Goal: Task Accomplishment & Management: Manage account settings

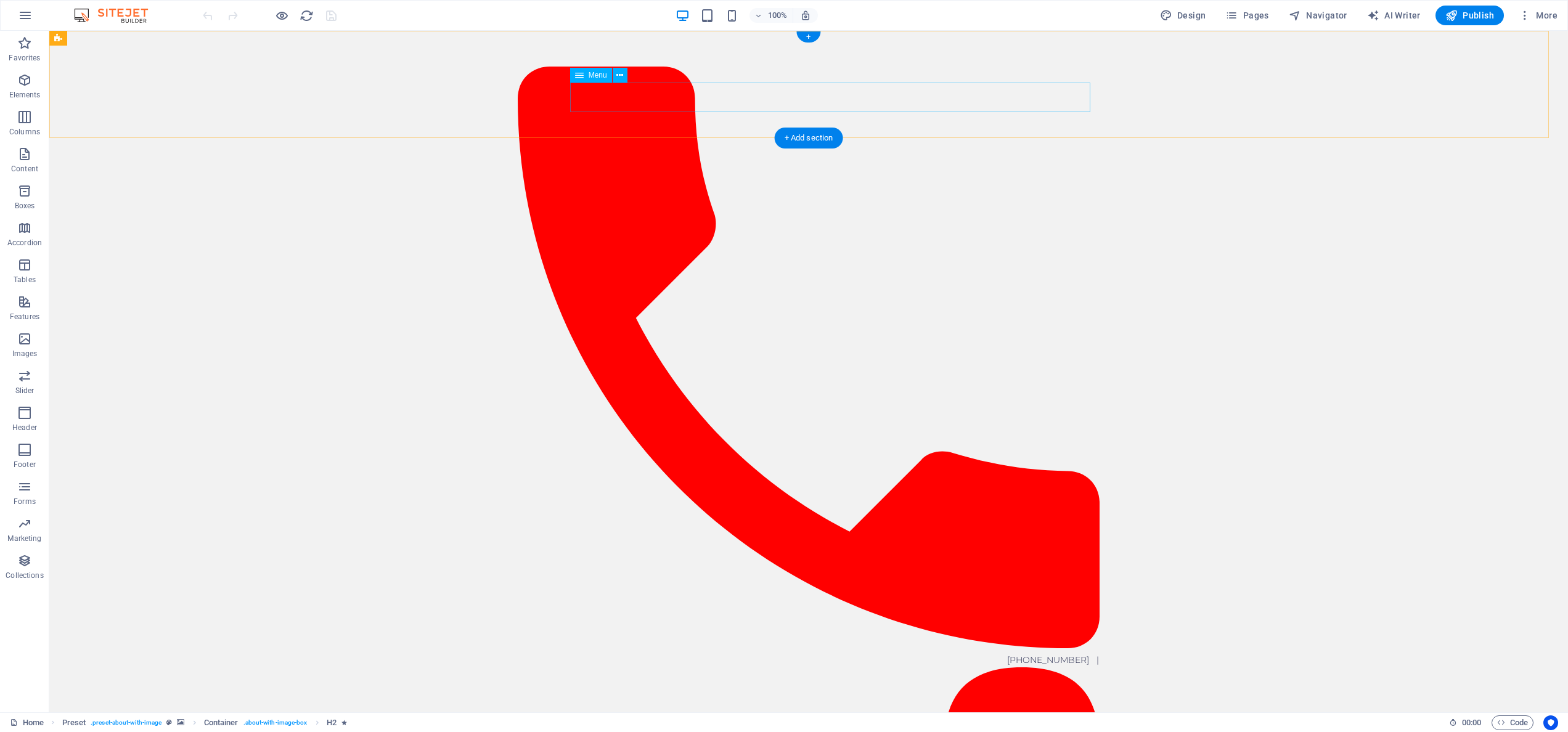
select select
select select "4"
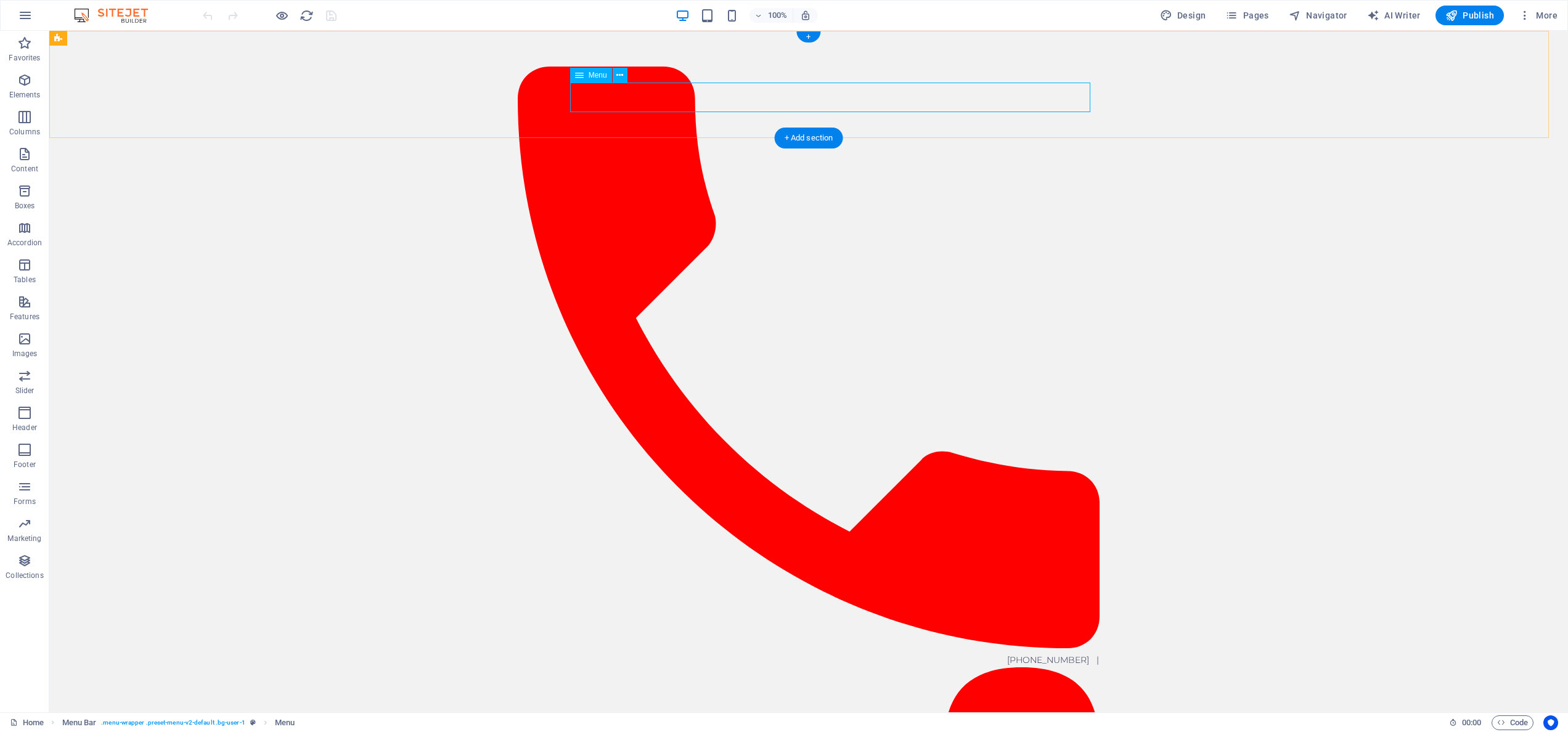
select select
select select "8"
select select
select select "18"
select select
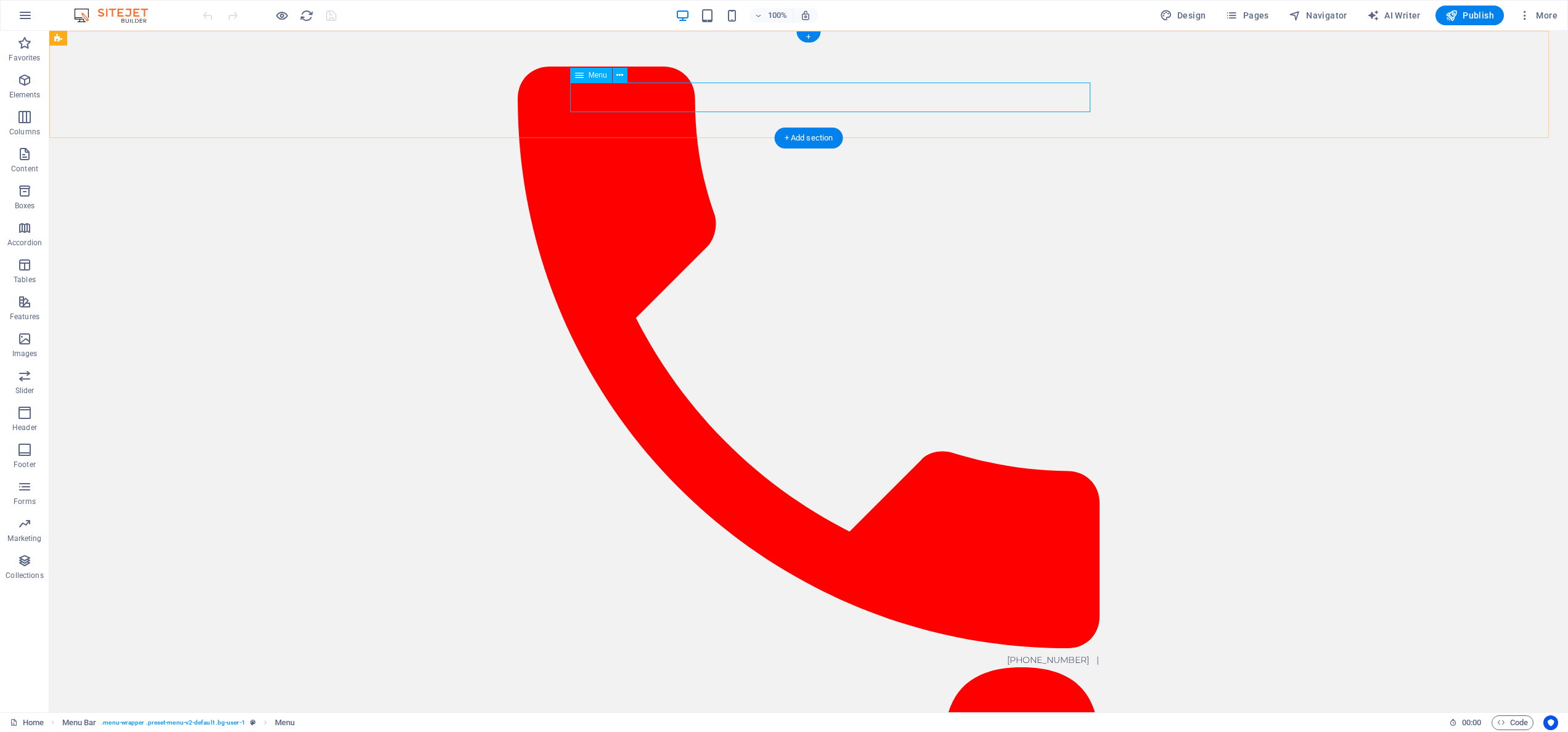
select select "16"
select select
select select "1"
select select
select select "2"
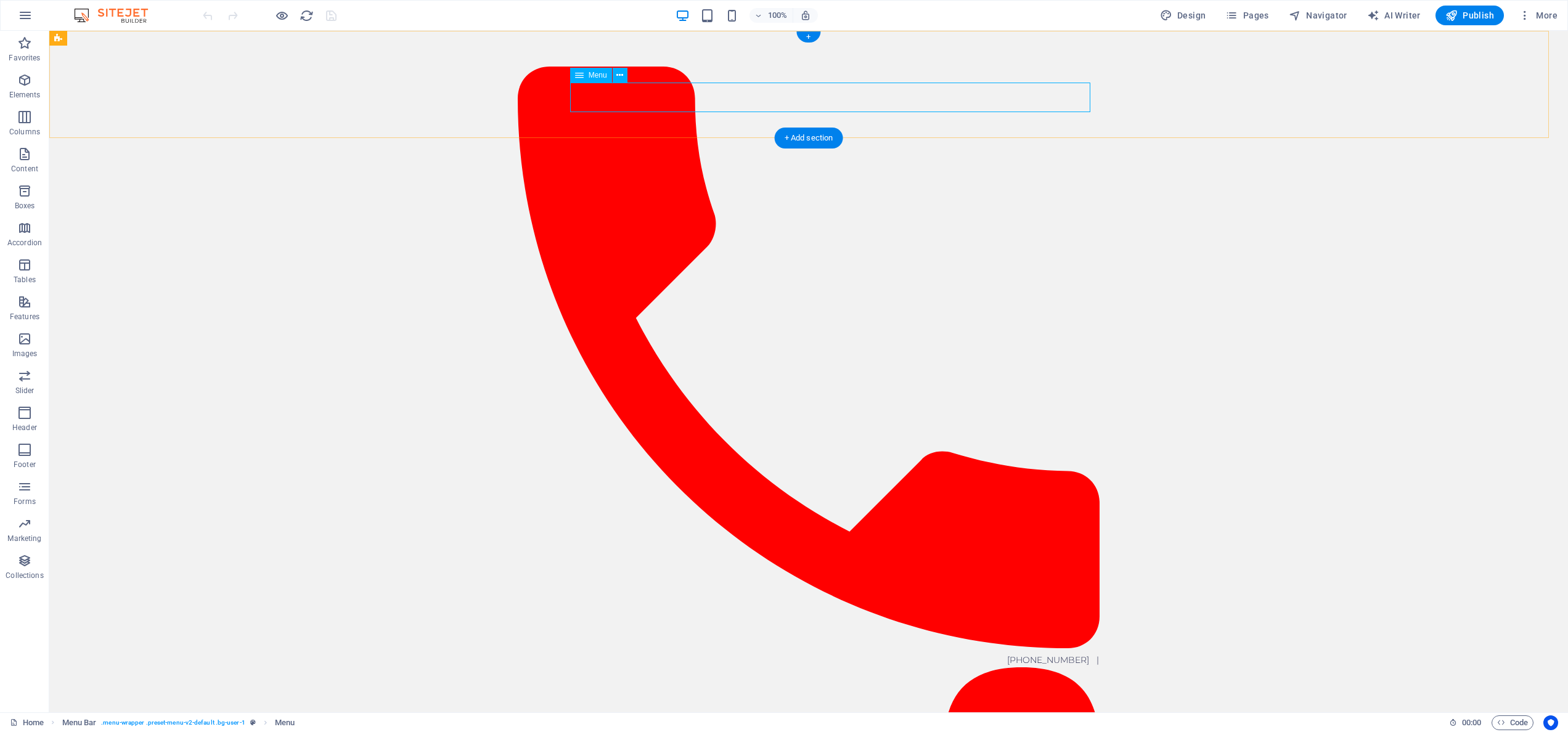
select select
select select "3"
select select
select select "5"
select select
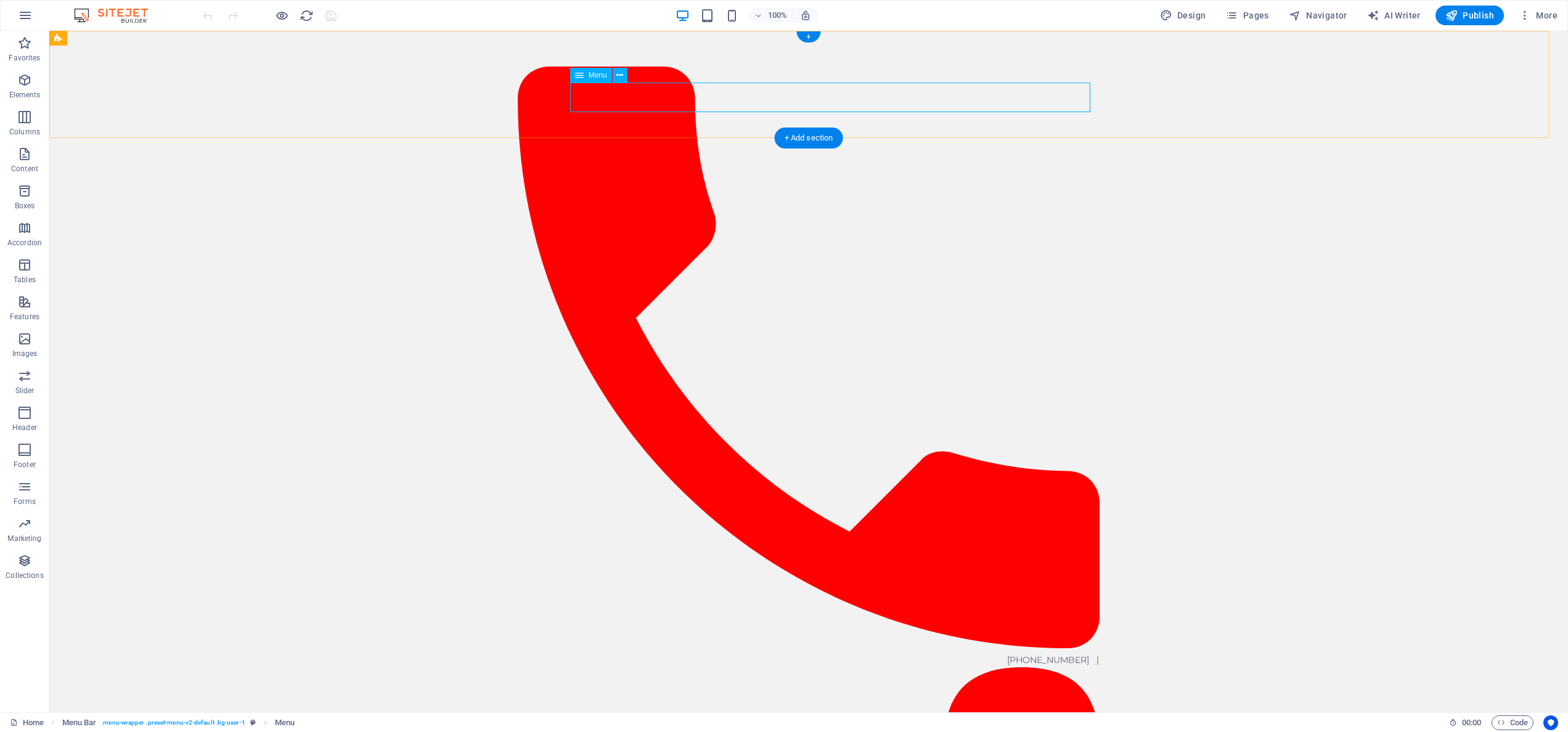
select select "10"
select select
select select "12"
select select
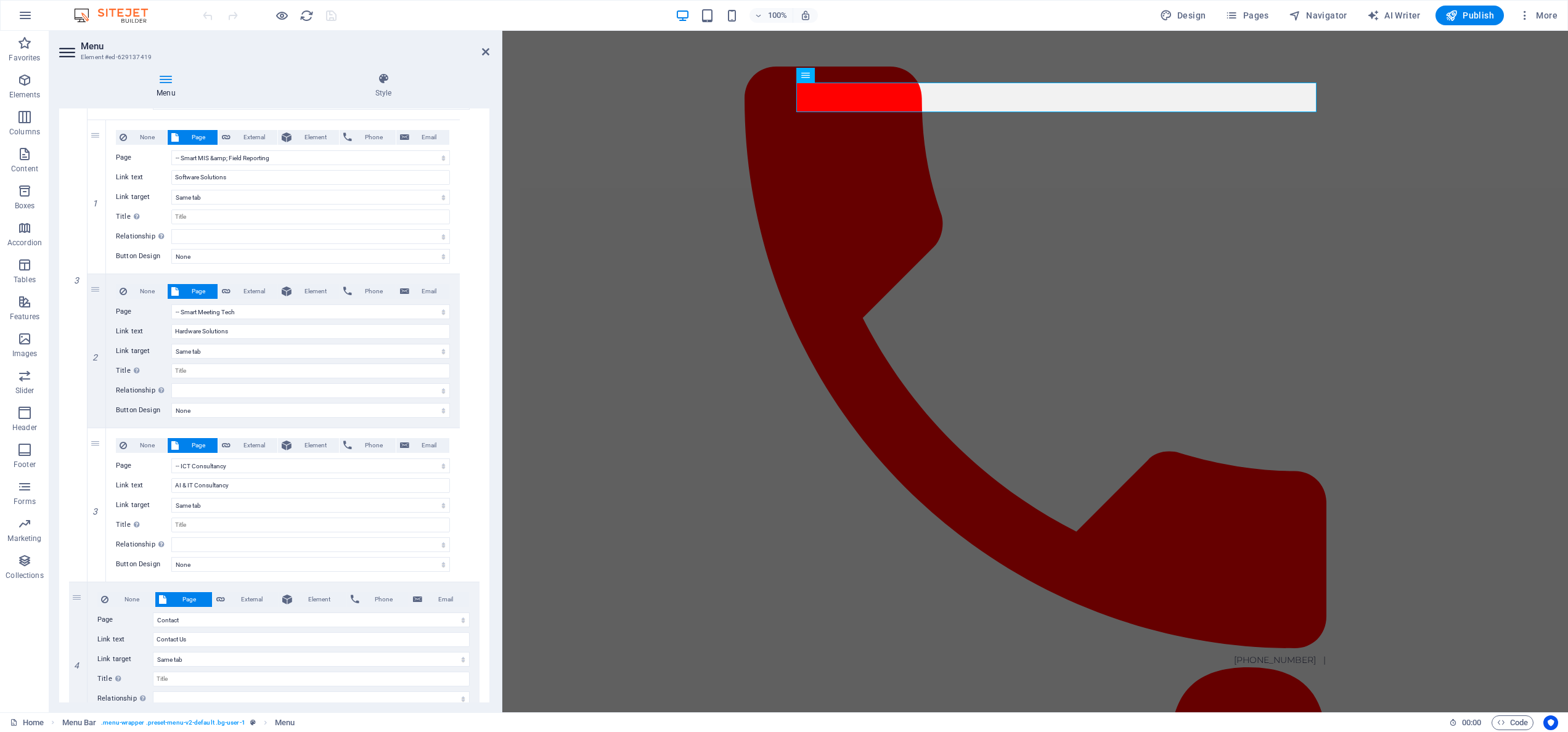
scroll to position [1244, 0]
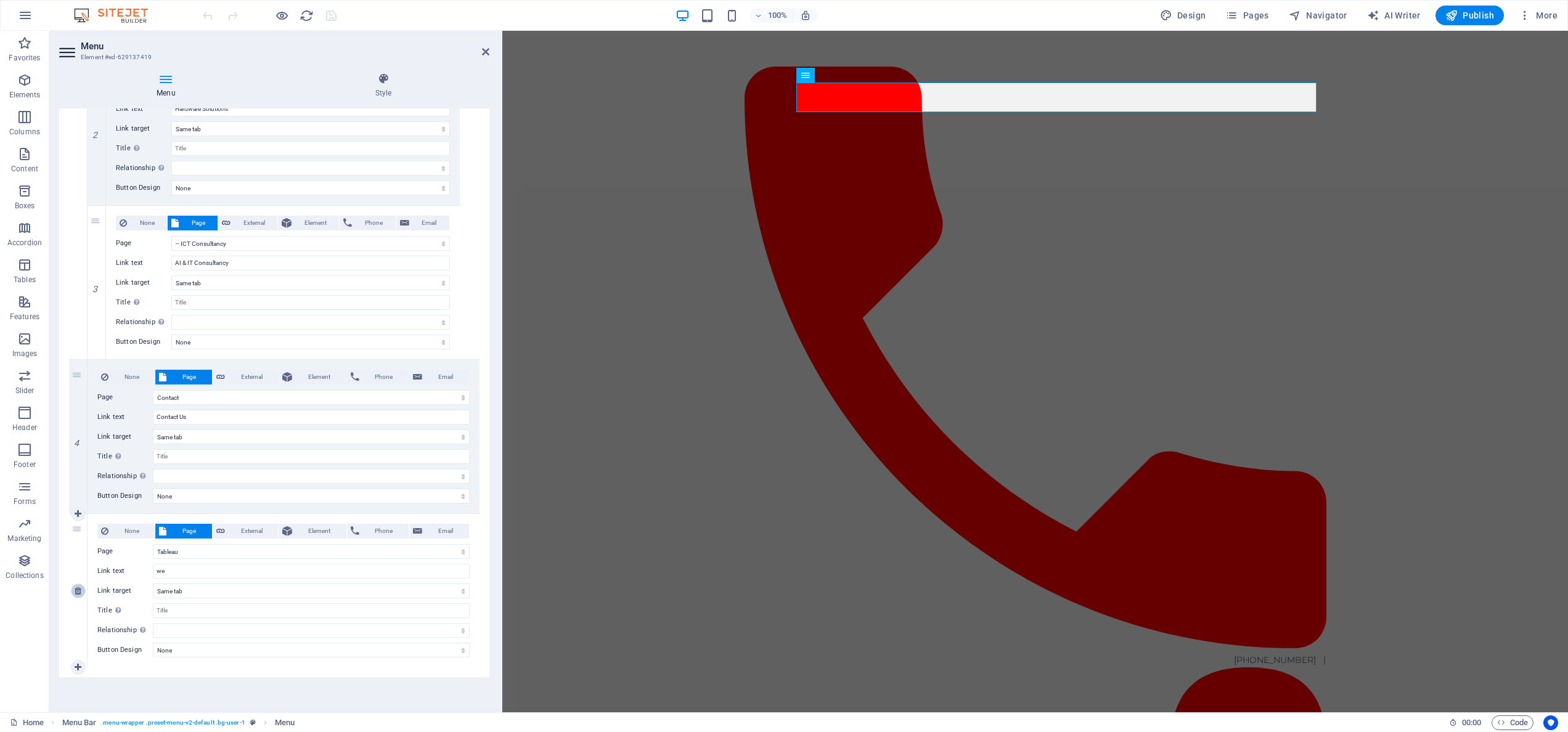
click at [79, 595] on link at bounding box center [78, 591] width 15 height 15
select select
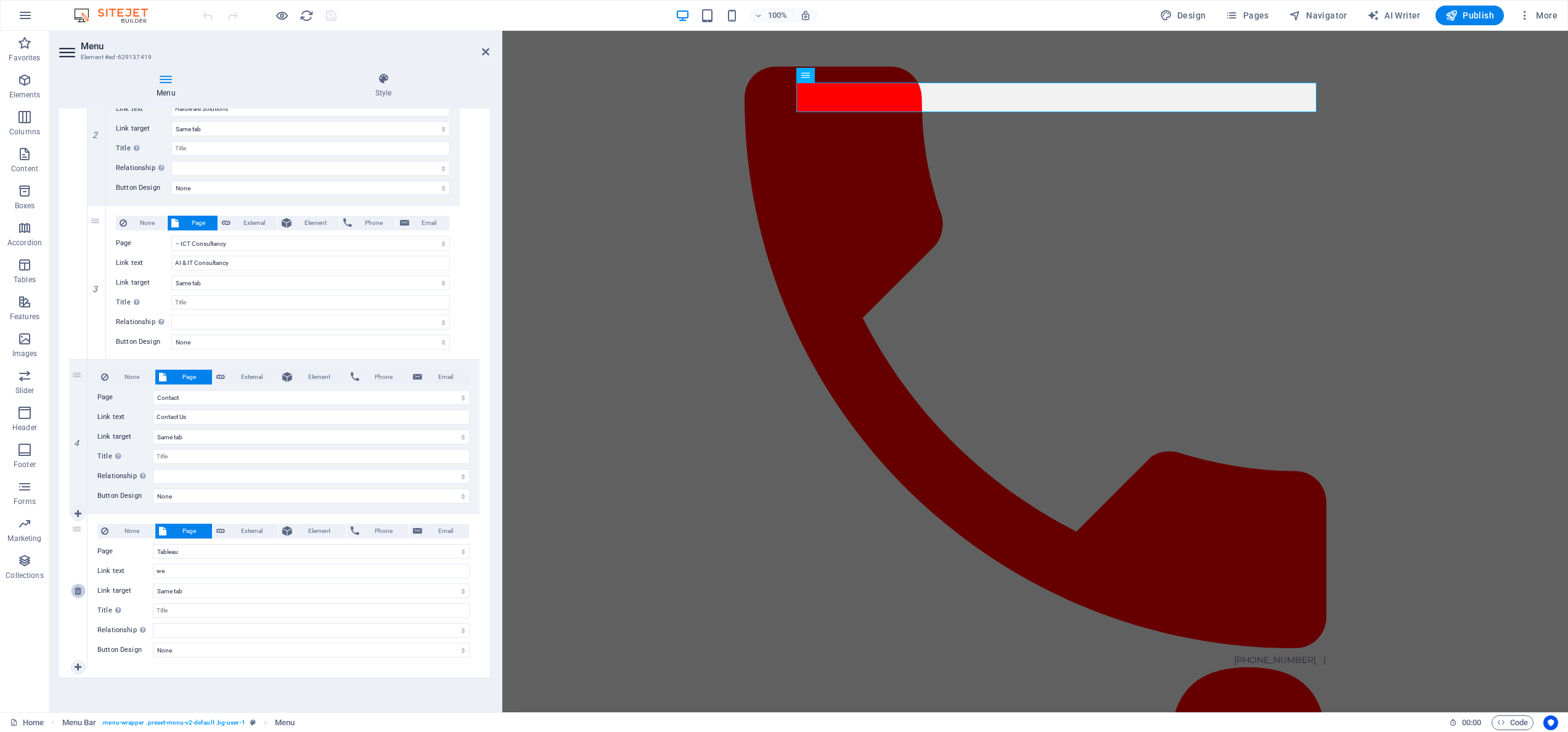
select select
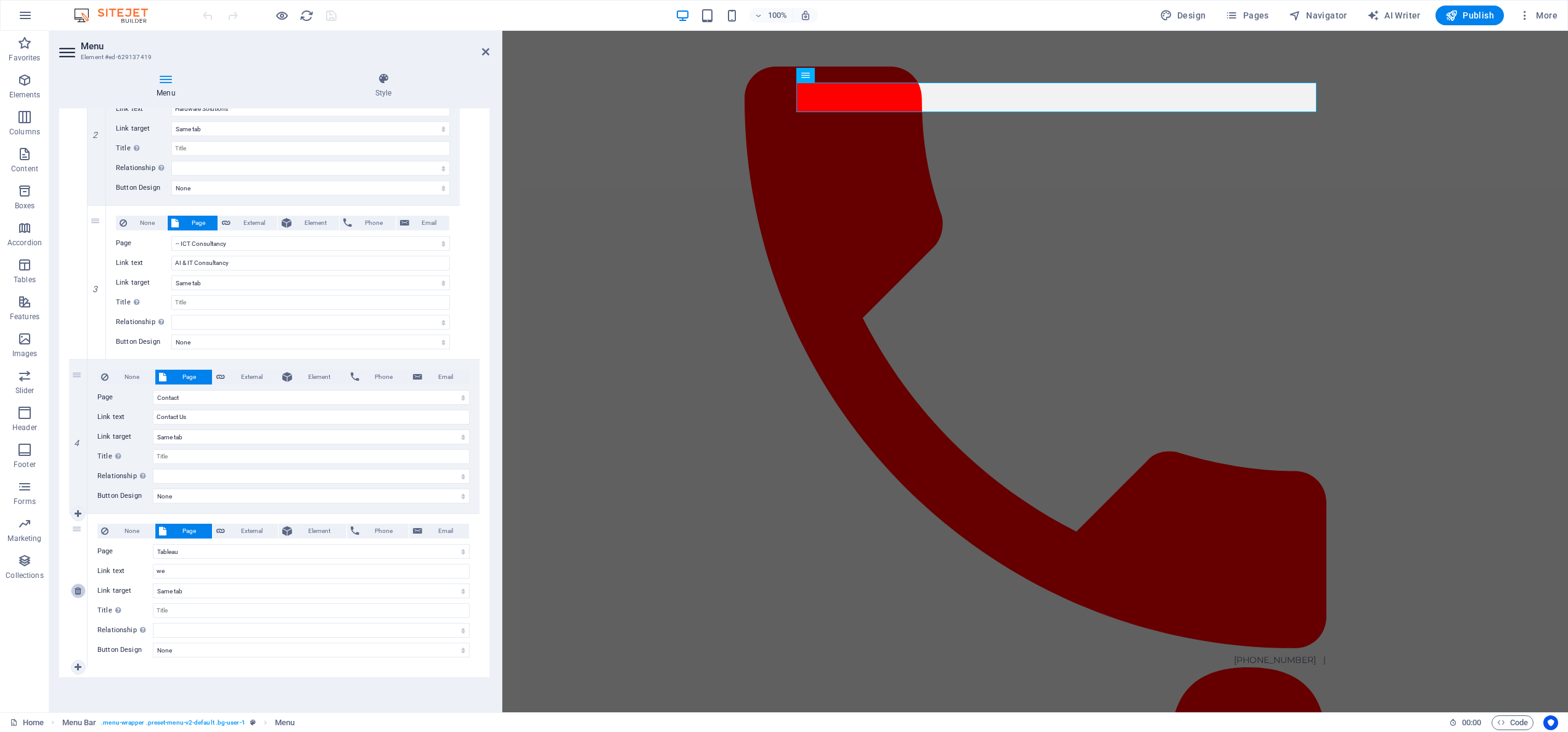
select select
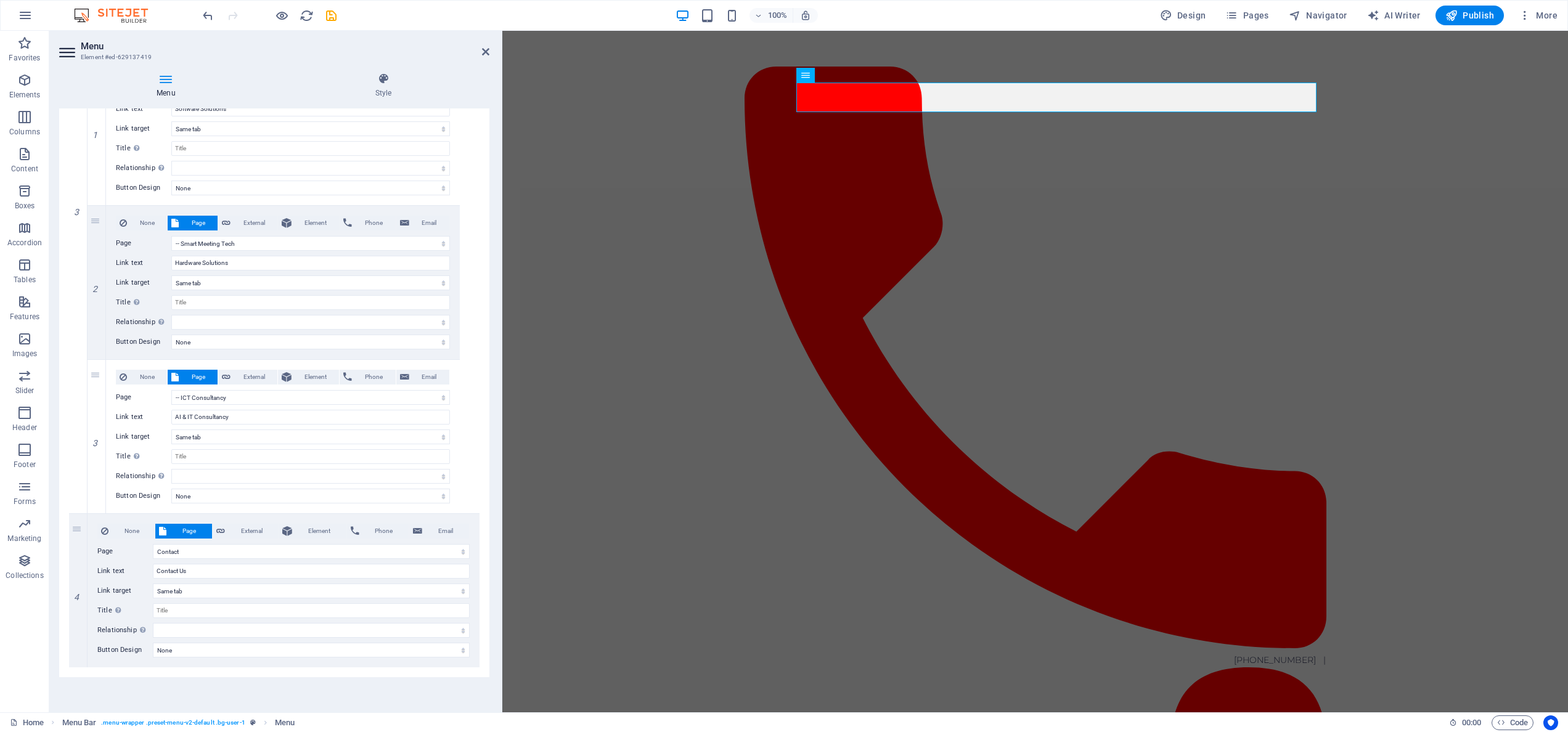
scroll to position [1090, 0]
click at [329, 19] on icon "save" at bounding box center [331, 15] width 14 height 14
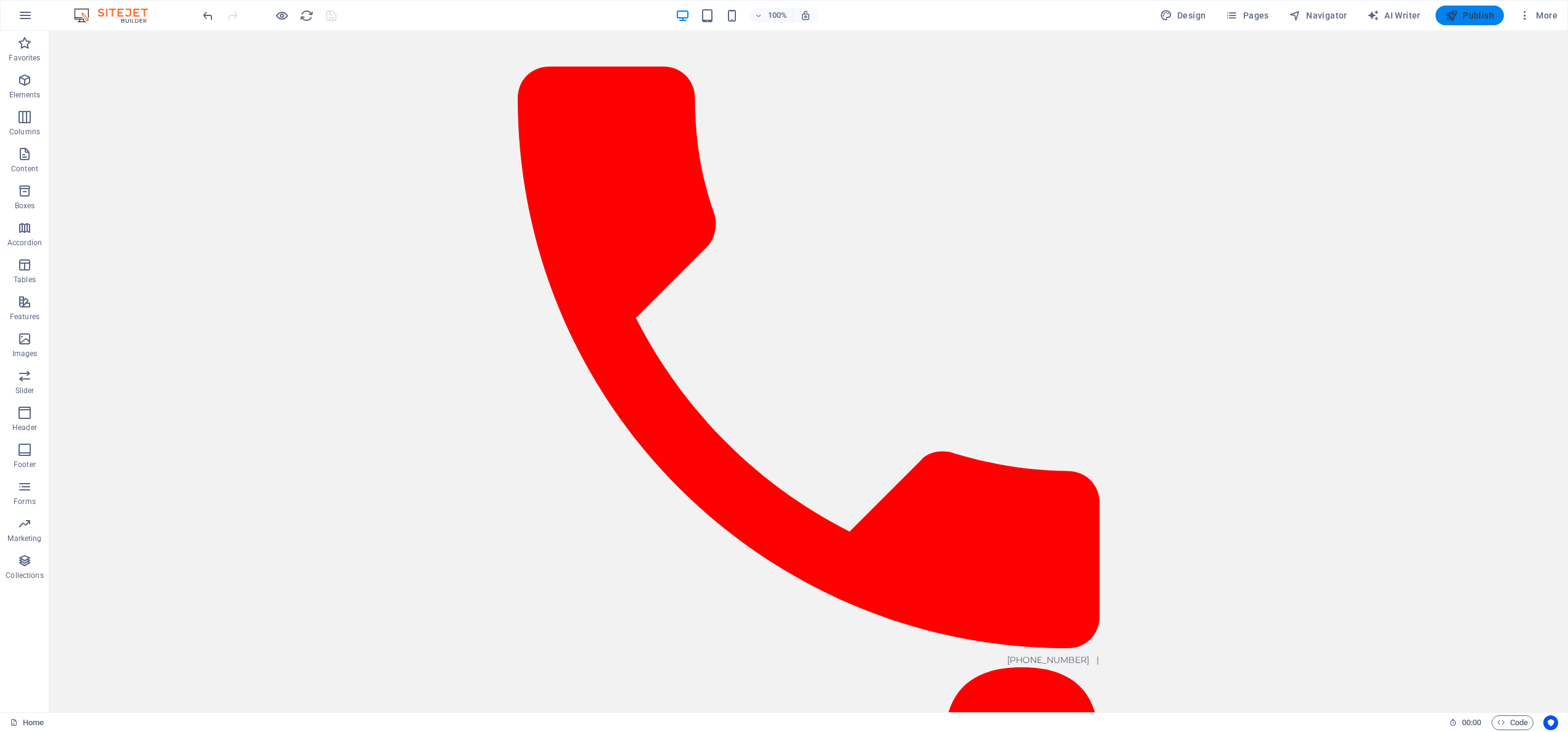
click at [1462, 18] on span "Publish" at bounding box center [1469, 15] width 49 height 13
